Goal: Transaction & Acquisition: Purchase product/service

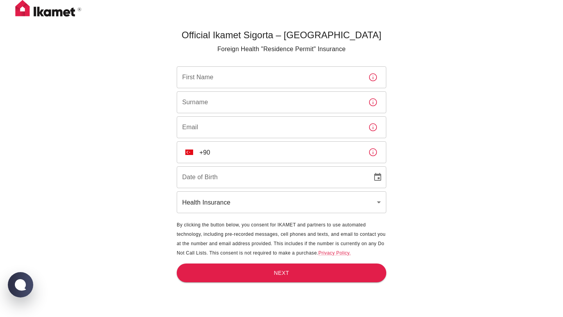
click at [223, 82] on input "First Name" at bounding box center [269, 77] width 185 height 22
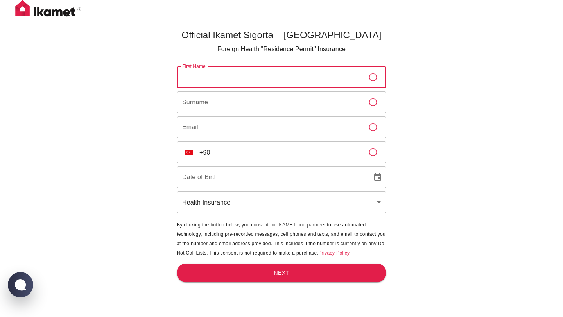
type input "ه"
type input "ٔ"
type input "Nima"
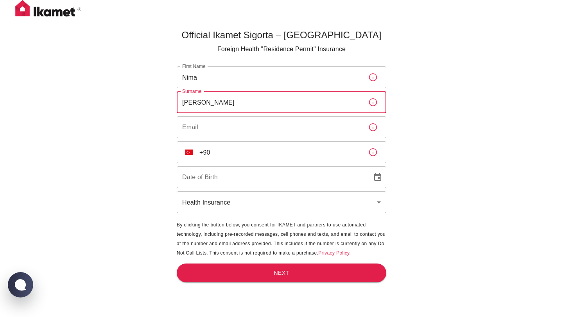
type input "[PERSON_NAME]"
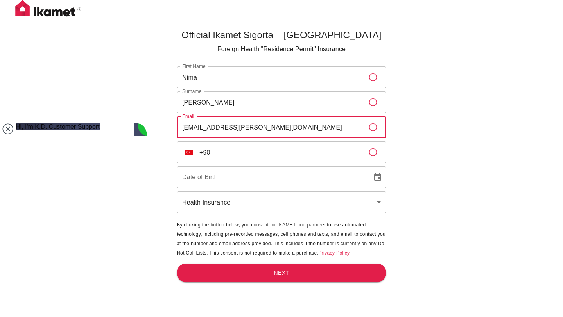
type input "[EMAIL_ADDRESS][PERSON_NAME][DOMAIN_NAME]"
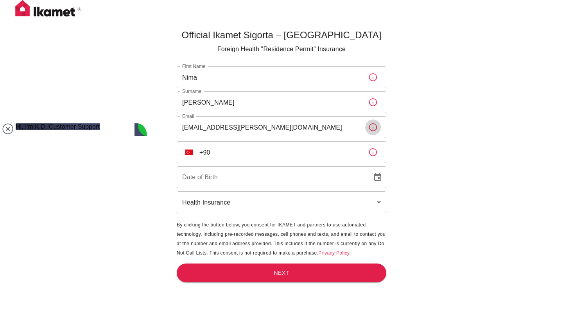
click at [228, 145] on input "+90" at bounding box center [280, 152] width 163 height 22
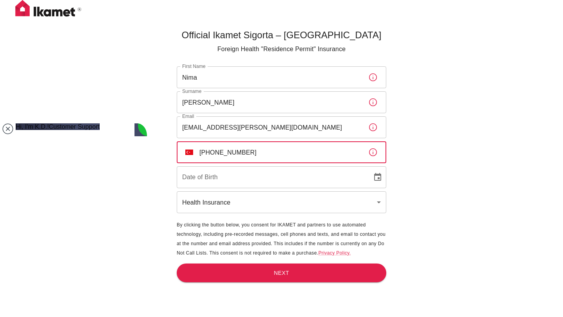
type input "[PHONE_NUMBER]"
click at [220, 175] on input "DD/MM/YYYY" at bounding box center [272, 177] width 190 height 22
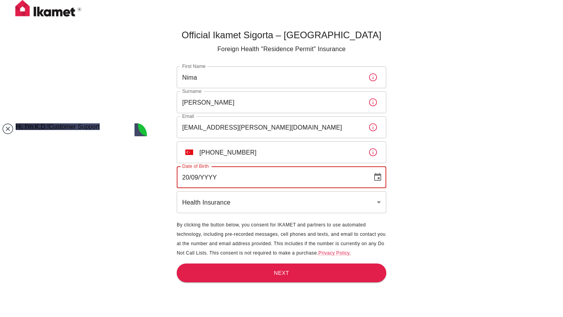
click at [185, 177] on input "20/09/YYYY" at bounding box center [272, 177] width 190 height 22
type input "[DATE]"
click at [196, 205] on body "Official Ikamet Sigorta – [DEMOGRAPHIC_DATA] Foreign Health "Residence Permit" …" at bounding box center [281, 171] width 563 height 343
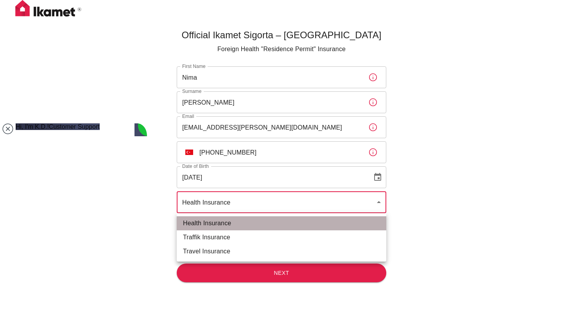
click at [239, 222] on li "Health Insurance" at bounding box center [281, 223] width 209 height 14
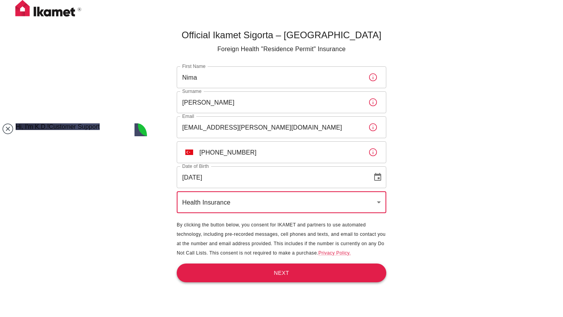
click at [235, 271] on button "Next" at bounding box center [281, 273] width 209 height 19
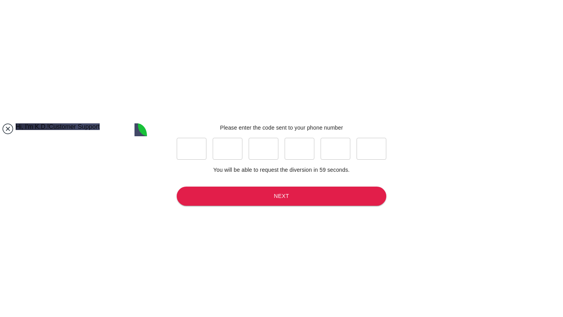
click at [5, 123] on jdiv at bounding box center [7, 128] width 11 height 11
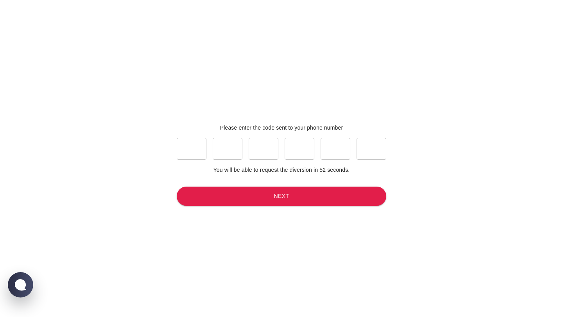
click at [180, 146] on input "text" at bounding box center [192, 149] width 30 height 22
type input "2"
type input "0"
type input "8"
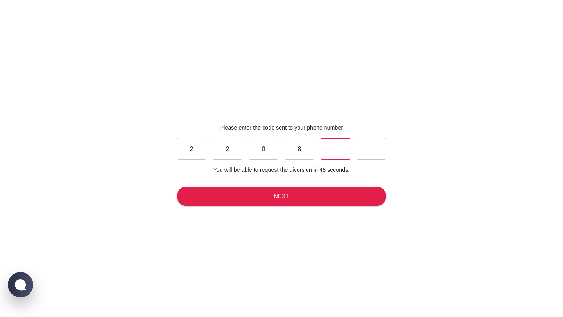
type input "0"
type input "3"
click at [216, 194] on button "Next" at bounding box center [281, 196] width 209 height 19
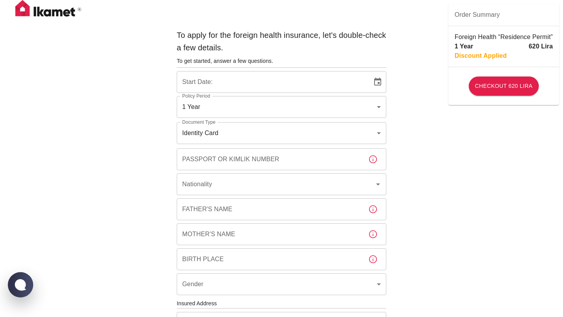
type input "b7343ef8-d55e-4554-96a8-76e30347e985"
type input "[DATE]"
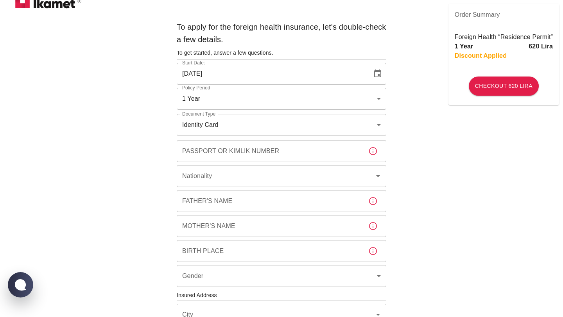
scroll to position [9, 0]
click at [243, 93] on body "To apply for the foreign health insurance, let's double-check a few details. To…" at bounding box center [281, 294] width 563 height 606
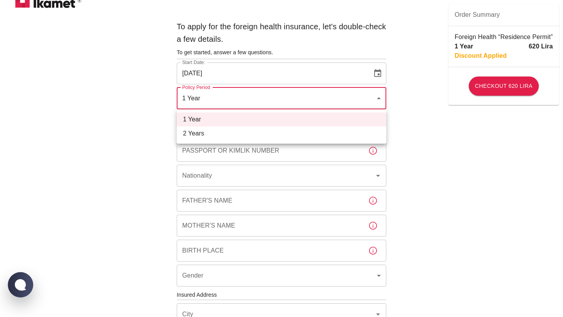
click at [76, 113] on div at bounding box center [281, 158] width 563 height 317
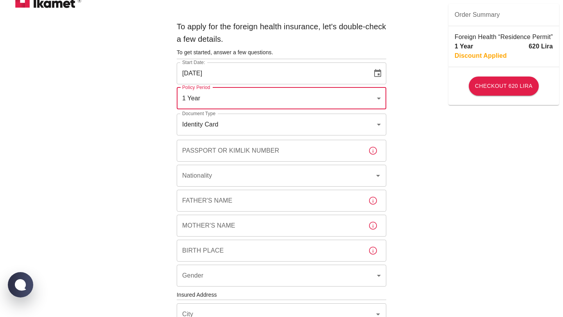
click at [198, 133] on body "To apply for the foreign health insurance, let's double-check a few details. To…" at bounding box center [281, 294] width 563 height 606
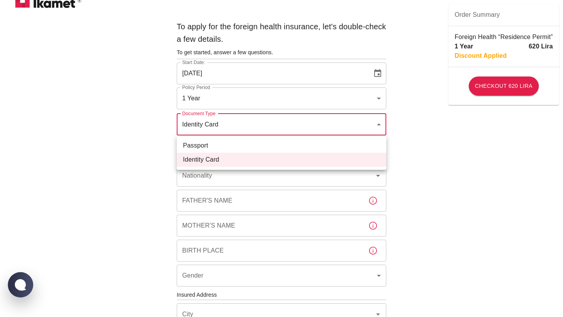
click at [202, 151] on li "Passport" at bounding box center [281, 146] width 209 height 14
type input "passport"
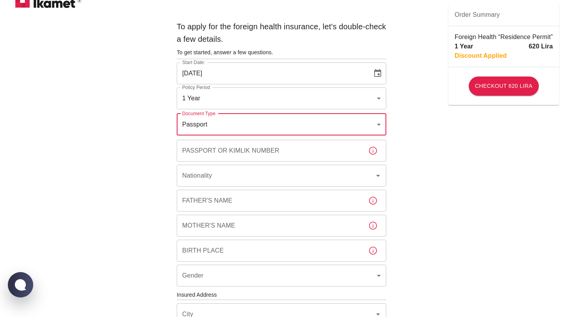
click at [202, 151] on div "Passport or Kimlik Number Passport or Kimlik Number" at bounding box center [281, 151] width 209 height 22
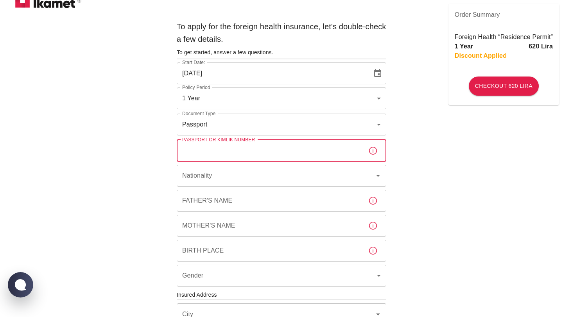
click at [132, 167] on div "To apply for the foreign health insurance, let's double-check a few details. To…" at bounding box center [281, 294] width 563 height 606
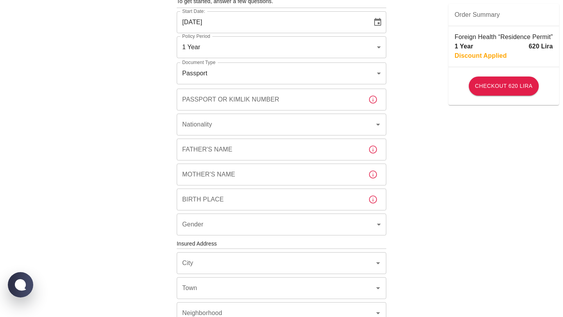
scroll to position [0, 0]
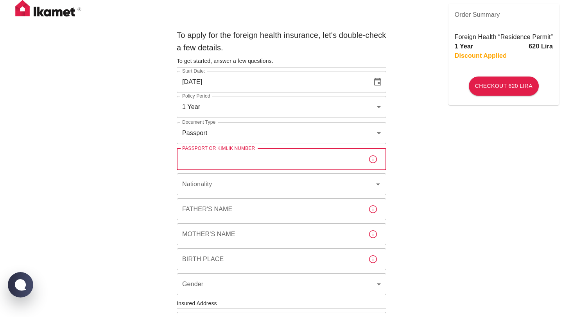
click at [234, 165] on input "Passport or Kimlik Number" at bounding box center [269, 159] width 185 height 22
click at [282, 168] on input "Passport or Kimlik Number" at bounding box center [269, 159] width 185 height 22
type input "CGN4TG25Y"
click at [283, 189] on input "Nationality" at bounding box center [270, 184] width 181 height 15
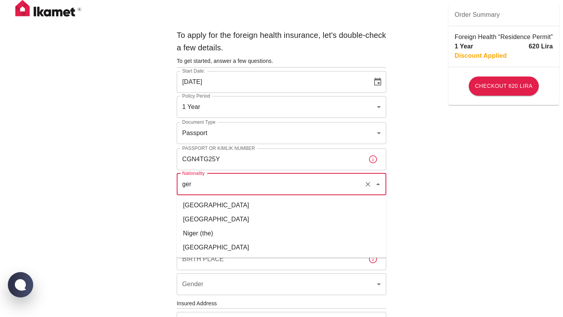
click at [214, 220] on li "[GEOGRAPHIC_DATA]" at bounding box center [281, 220] width 209 height 14
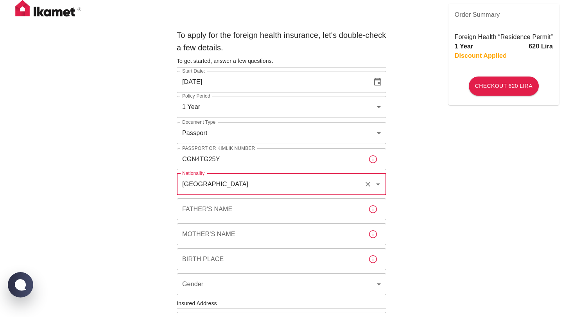
type input "[GEOGRAPHIC_DATA]"
click at [216, 215] on input "Father's Name" at bounding box center [269, 209] width 185 height 22
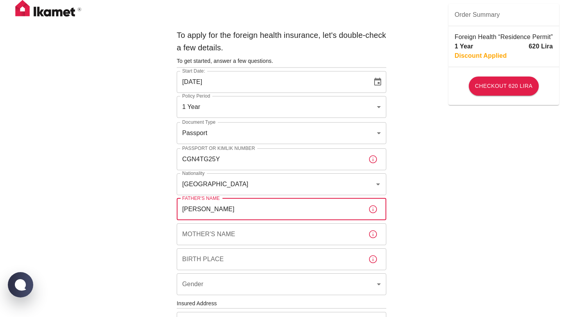
type input "[PERSON_NAME]"
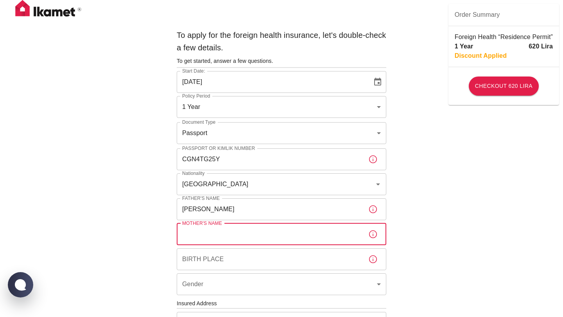
click at [209, 238] on input "Mother's Name" at bounding box center [269, 234] width 185 height 22
type input "[PERSON_NAME]"
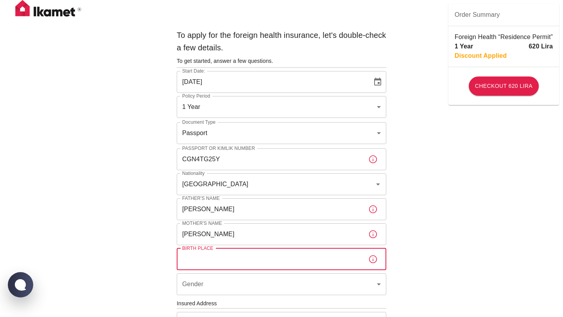
click at [228, 255] on input "Birth Place" at bounding box center [269, 259] width 185 height 22
type input "[GEOGRAPHIC_DATA]"
click at [230, 290] on body "To apply for the foreign health insurance, let's double-check a few details. To…" at bounding box center [281, 303] width 563 height 606
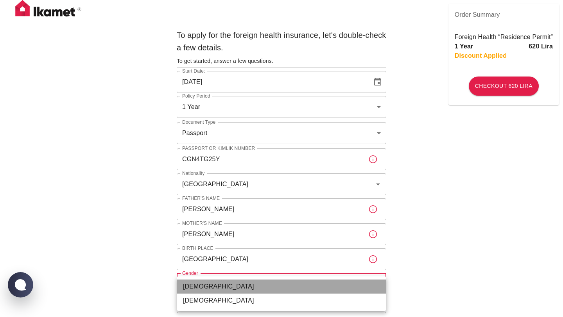
click at [220, 290] on li "[DEMOGRAPHIC_DATA]" at bounding box center [281, 287] width 209 height 14
type input "[DEMOGRAPHIC_DATA]"
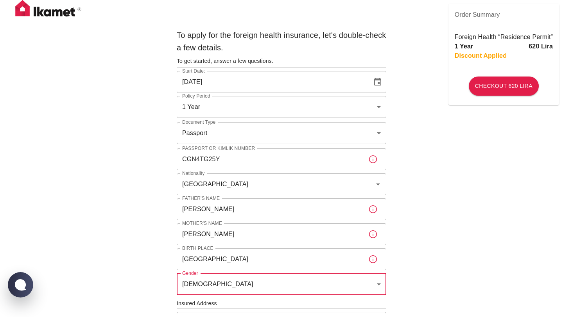
scroll to position [68, 0]
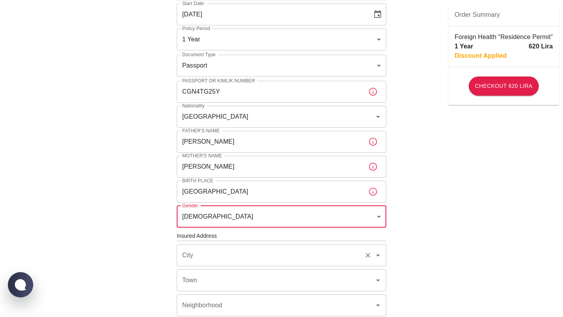
click at [247, 259] on input "City" at bounding box center [270, 255] width 181 height 15
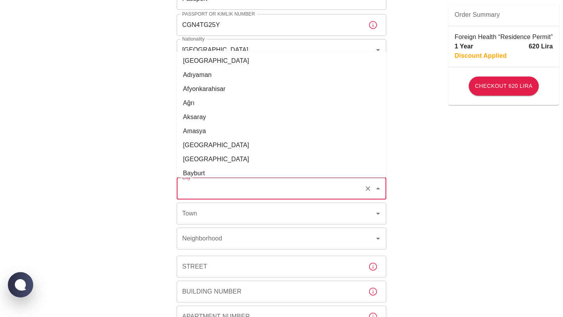
scroll to position [135, 0]
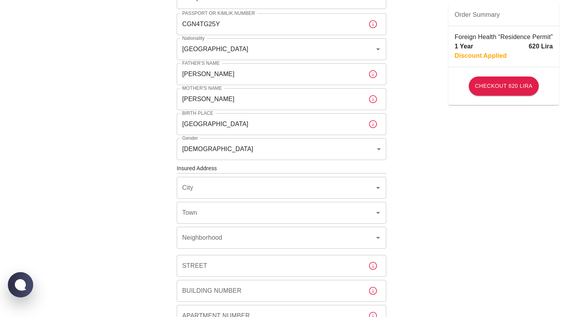
click at [416, 259] on div "To apply for the foreign health insurance, let's double-check a few details. To…" at bounding box center [281, 168] width 563 height 606
click at [244, 186] on input "City" at bounding box center [270, 188] width 181 height 15
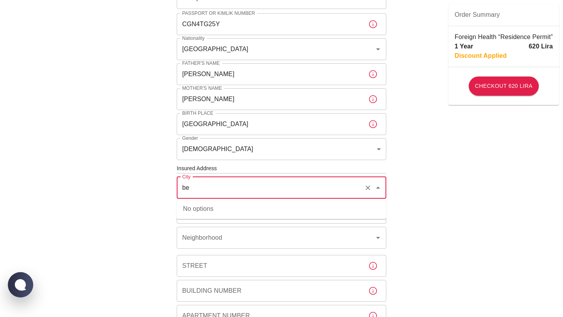
type input "b"
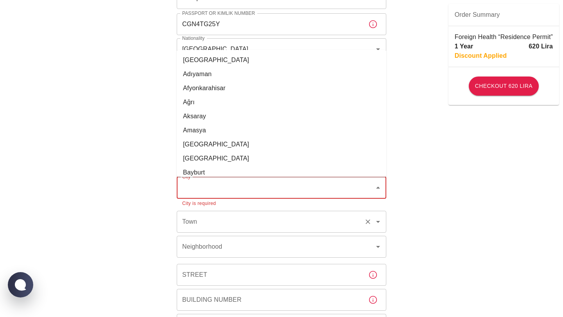
click at [280, 231] on div "Town" at bounding box center [281, 222] width 209 height 22
click at [231, 183] on input "City" at bounding box center [275, 188] width 191 height 15
click at [463, 238] on div "To apply for the foreign health insurance, let's double-check a few details. To…" at bounding box center [281, 172] width 563 height 615
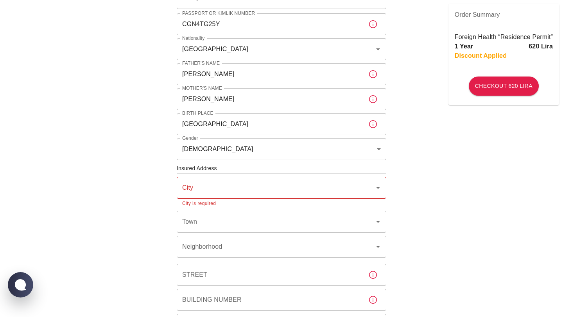
click at [376, 189] on icon "Open" at bounding box center [377, 187] width 9 height 9
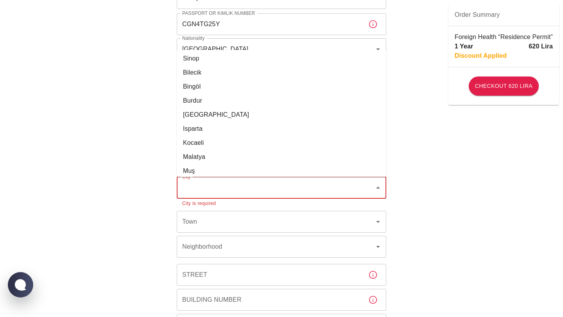
scroll to position [0, 0]
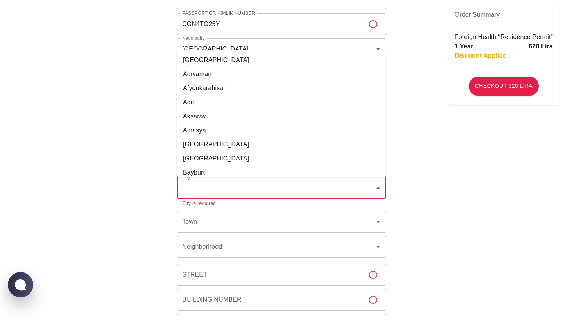
click at [441, 199] on div "To apply for the foreign health insurance, let's double-check a few details. To…" at bounding box center [281, 172] width 563 height 615
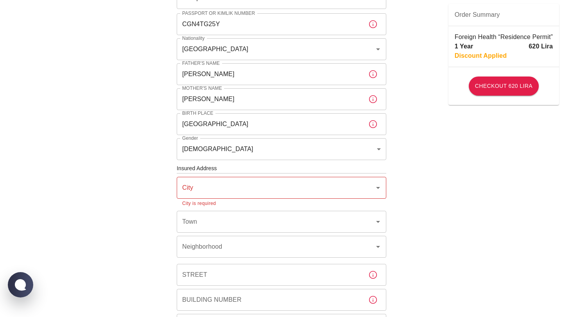
click at [368, 188] on input "City" at bounding box center [275, 188] width 191 height 15
click at [204, 203] on li "[GEOGRAPHIC_DATA]" at bounding box center [281, 209] width 209 height 14
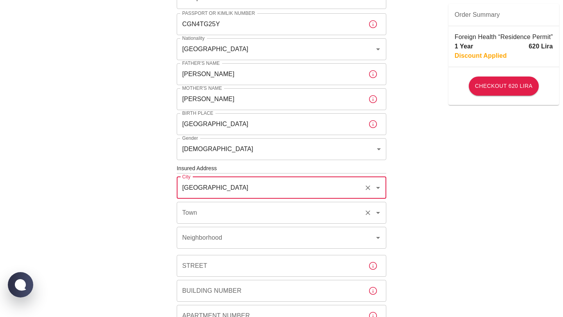
type input "[GEOGRAPHIC_DATA]"
click at [211, 213] on input "Town" at bounding box center [270, 213] width 181 height 15
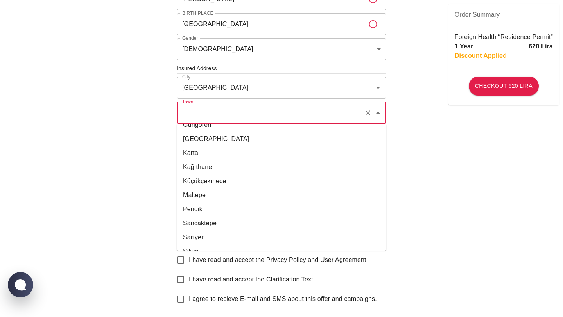
scroll to position [279, 0]
click at [211, 141] on li "[GEOGRAPHIC_DATA]" at bounding box center [281, 137] width 209 height 14
type input "[GEOGRAPHIC_DATA]"
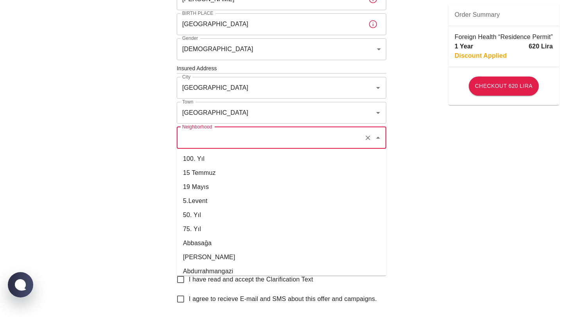
click at [210, 144] on input "Neighborhood" at bounding box center [270, 137] width 181 height 15
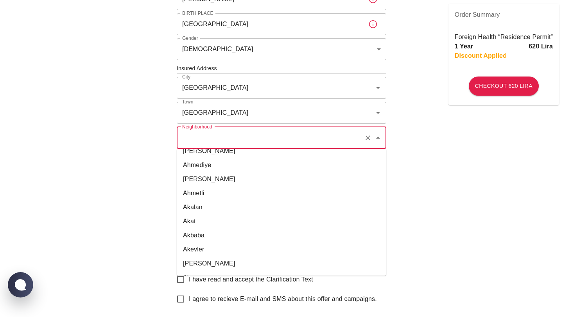
scroll to position [0, 0]
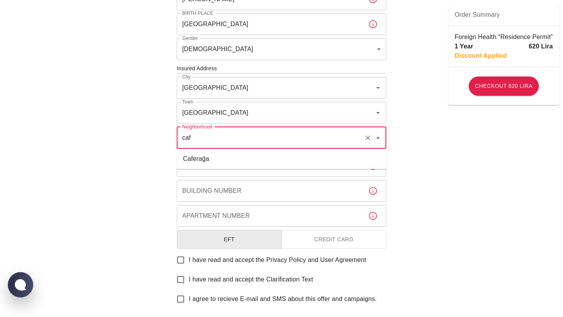
click at [191, 159] on li "Caferağa" at bounding box center [281, 159] width 209 height 14
type input "Caferağa"
click at [195, 166] on input "Street" at bounding box center [269, 166] width 185 height 22
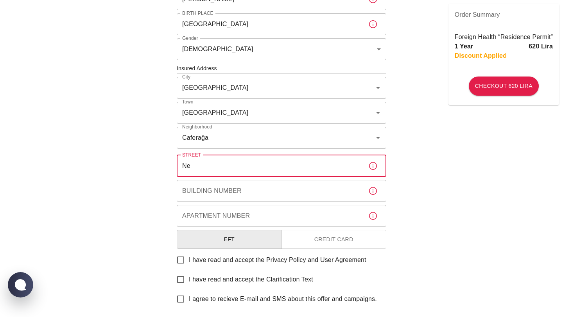
type input "N"
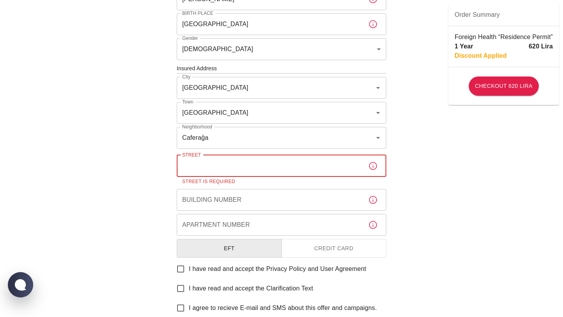
paste input "Caferaga, [PERSON_NAME][STREET_ADDRESS]"
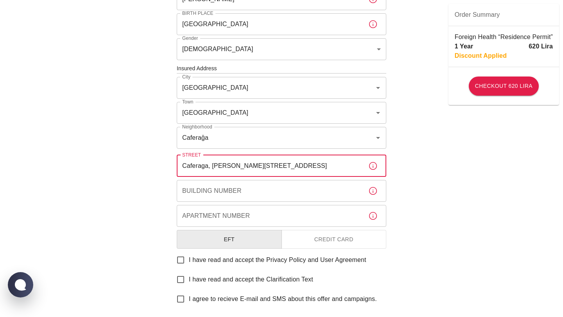
drag, startPoint x: 212, startPoint y: 169, endPoint x: 147, endPoint y: 169, distance: 64.9
click at [148, 169] on div "To apply for the foreign health insurance, let's double-check a few details. To…" at bounding box center [281, 68] width 563 height 606
click at [185, 165] on input "neşet [STREET_ADDRESS]" at bounding box center [269, 166] width 185 height 22
click at [223, 168] on input "Neşet [STREET_ADDRESS]" at bounding box center [269, 166] width 185 height 22
drag, startPoint x: 237, startPoint y: 167, endPoint x: 253, endPoint y: 166, distance: 16.1
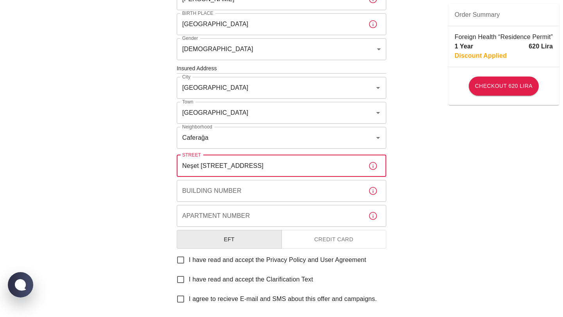
click at [253, 166] on input "Neşet [STREET_ADDRESS]" at bounding box center [269, 166] width 185 height 22
type input "Neşet [STREET_ADDRESS]"
click at [244, 190] on input "Building Number" at bounding box center [269, 191] width 185 height 22
paste input "no 17"
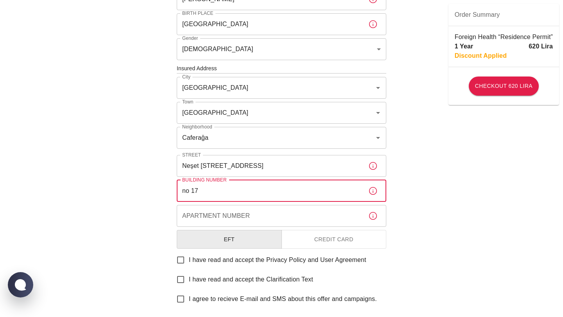
type input "no 17"
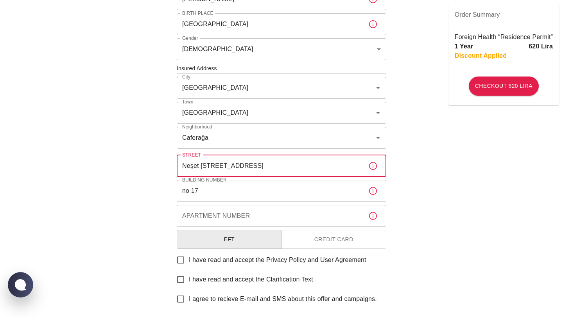
drag, startPoint x: 238, startPoint y: 164, endPoint x: 332, endPoint y: 172, distance: 94.0
click at [332, 172] on input "Neşet [STREET_ADDRESS]" at bounding box center [269, 166] width 185 height 22
type input "[PERSON_NAME]"
click at [300, 217] on input "Apartment Number" at bounding box center [269, 216] width 185 height 22
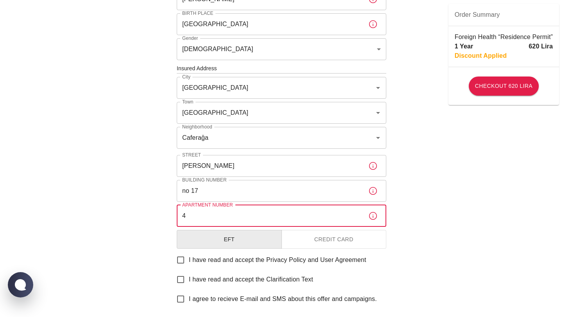
type input "4"
click at [452, 231] on div "To apply for the foreign health insurance, let's double-check a few details. To…" at bounding box center [281, 68] width 563 height 606
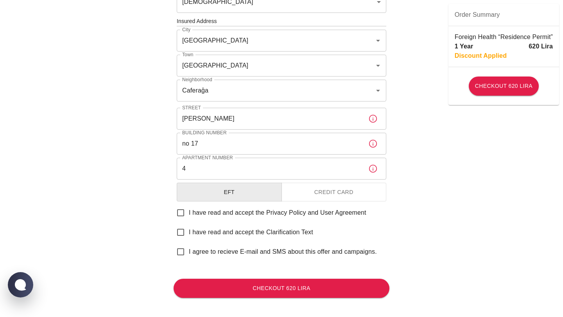
scroll to position [284, 0]
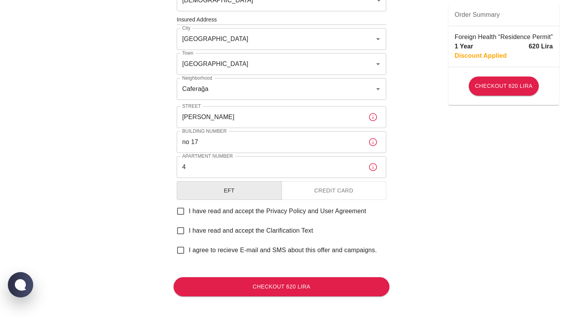
click at [266, 214] on span "I have read and accept the Privacy Policy and User Agreement" at bounding box center [277, 211] width 177 height 9
click at [189, 214] on input "I have read and accept the Privacy Policy and User Agreement" at bounding box center [180, 211] width 16 height 16
checkbox input "true"
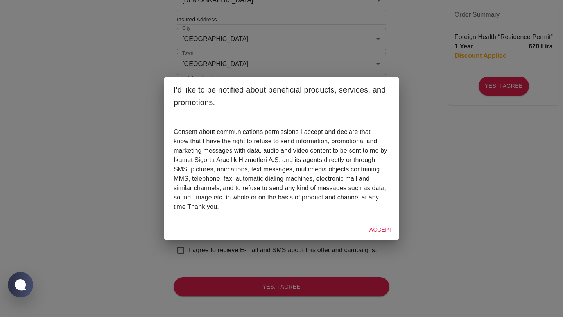
click at [386, 233] on button "Accept" at bounding box center [380, 230] width 29 height 14
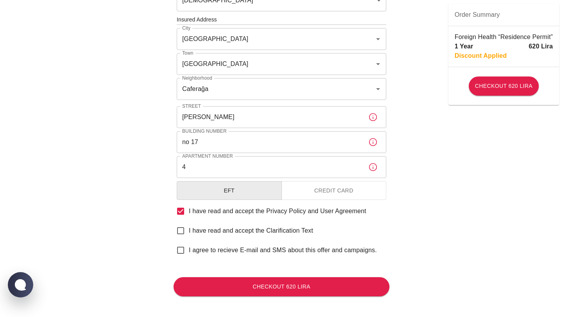
click at [299, 232] on span "I have read and accept the Clarification Text" at bounding box center [251, 230] width 124 height 9
click at [189, 232] on input "I have read and accept the Clarification Text" at bounding box center [180, 231] width 16 height 16
checkbox input "true"
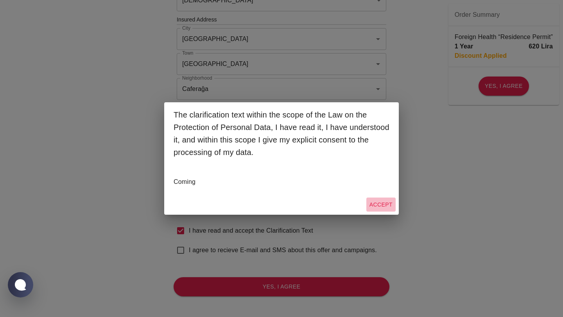
click at [377, 200] on button "Accept" at bounding box center [380, 205] width 29 height 14
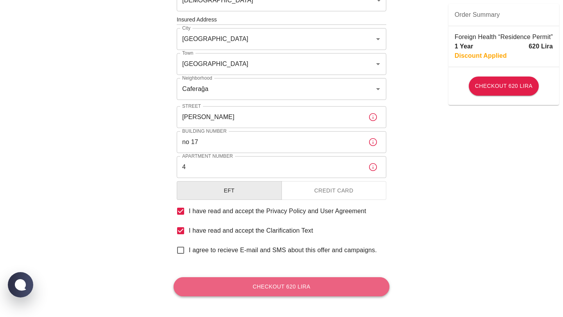
click at [313, 285] on button "Checkout 620 Lira" at bounding box center [281, 286] width 216 height 19
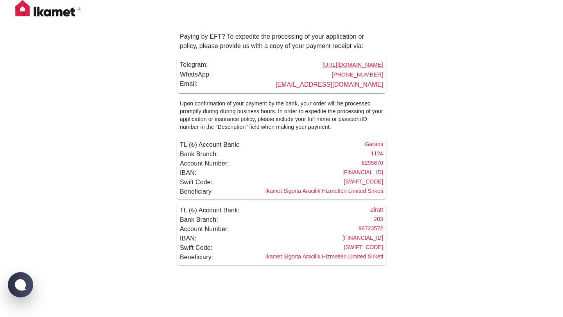
click at [475, 65] on div "Paying by EFT? To expedite the processing of your application or policy, please…" at bounding box center [281, 136] width 563 height 272
